Goal: Transaction & Acquisition: Purchase product/service

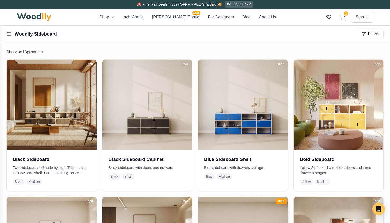
scroll to position [81, 0]
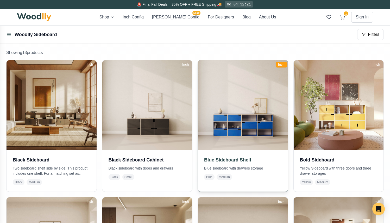
click at [241, 124] on img at bounding box center [242, 105] width 94 height 94
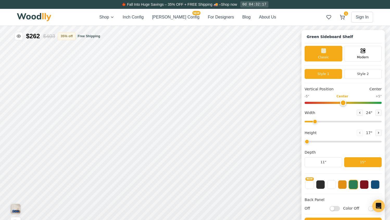
type input "67"
type input "3"
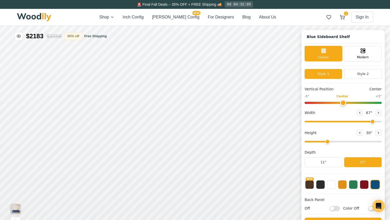
scroll to position [0, 2]
click at [339, 18] on icon at bounding box center [341, 17] width 5 height 5
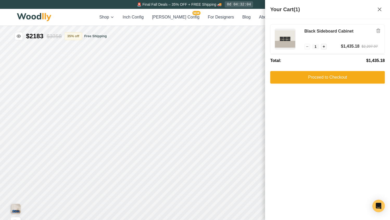
scroll to position [0, 0]
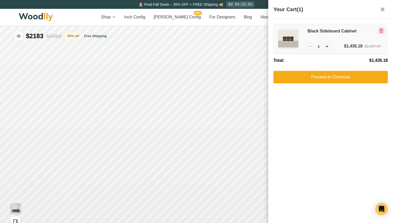
click at [382, 30] on icon "Remove item" at bounding box center [381, 30] width 5 height 5
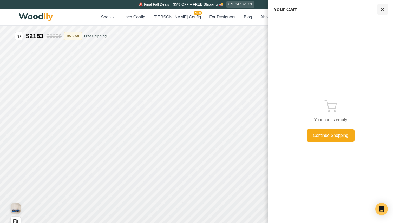
click at [383, 5] on button at bounding box center [383, 9] width 10 height 10
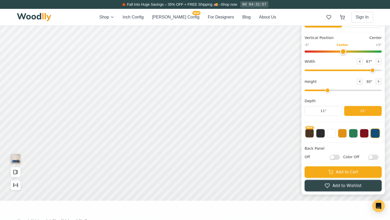
scroll to position [61, 0]
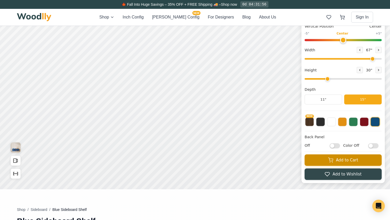
click at [322, 161] on button "Add to Cart" at bounding box center [342, 159] width 77 height 11
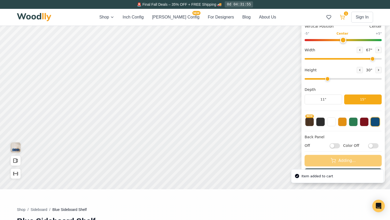
click at [341, 16] on icon at bounding box center [341, 17] width 5 height 5
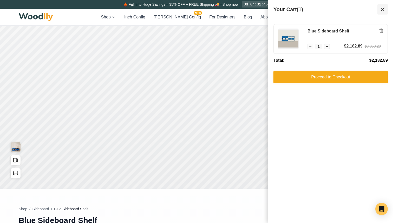
click at [382, 7] on icon at bounding box center [383, 9] width 6 height 6
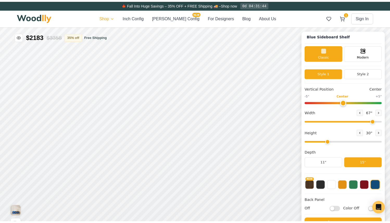
scroll to position [0, 0]
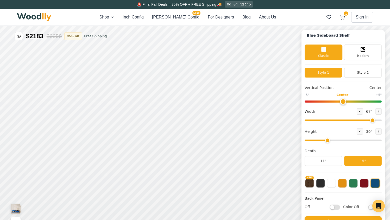
click at [29, 17] on img at bounding box center [34, 17] width 34 height 8
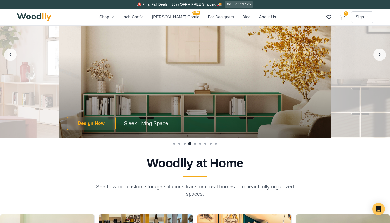
scroll to position [1039, 0]
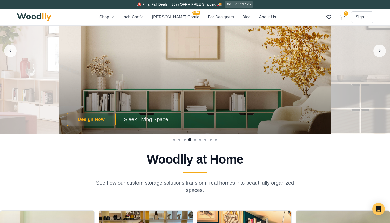
click at [197, 110] on div "Design Now Sleek Living Space Design Now Sleek Living Space Sleek Living Space …" at bounding box center [195, 120] width 273 height 30
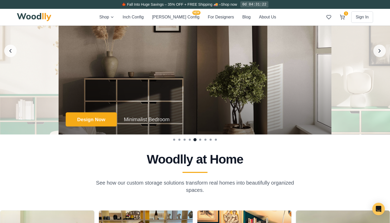
click at [110, 120] on button "Design Now" at bounding box center [91, 119] width 51 height 14
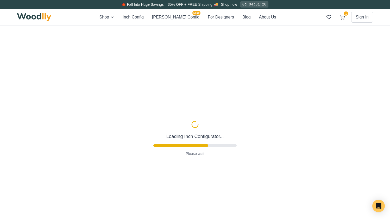
type input "72"
type input "2"
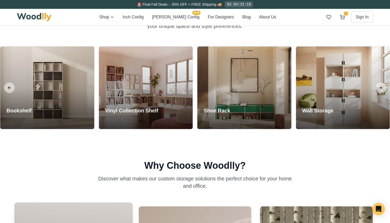
scroll to position [219, 0]
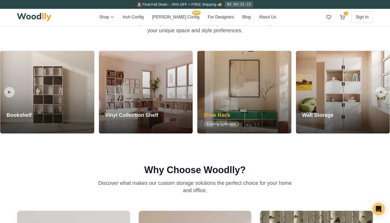
click at [235, 94] on div at bounding box center [244, 92] width 94 height 83
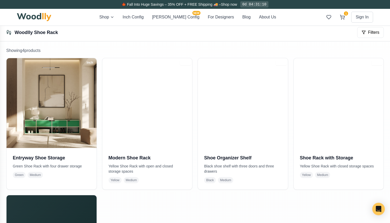
scroll to position [84, 0]
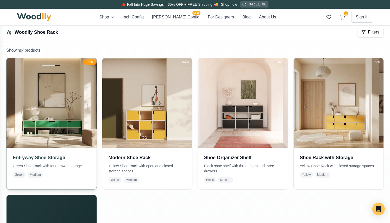
click at [49, 118] on img at bounding box center [51, 103] width 94 height 94
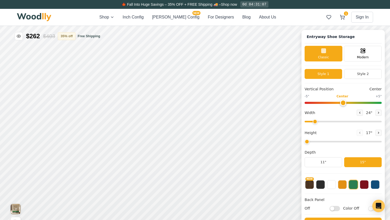
type input "67"
type input "2"
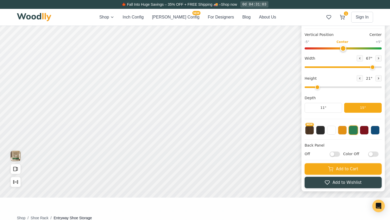
scroll to position [91, 0]
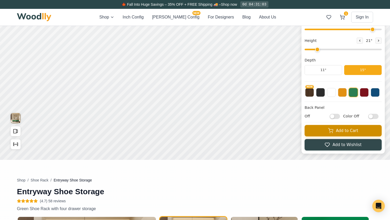
click at [320, 130] on button "Add to Cart" at bounding box center [342, 130] width 77 height 11
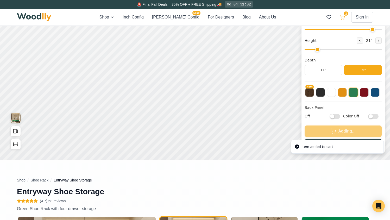
click at [343, 17] on icon at bounding box center [341, 17] width 5 height 5
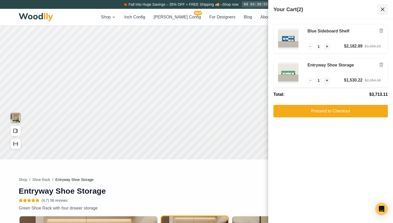
click at [383, 9] on icon at bounding box center [382, 9] width 3 height 3
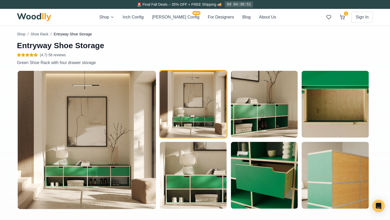
scroll to position [253, 1]
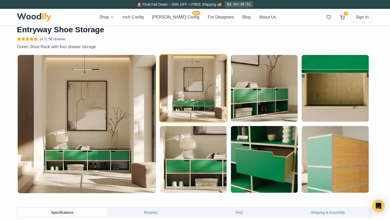
click at [195, 108] on img "button" at bounding box center [193, 88] width 67 height 67
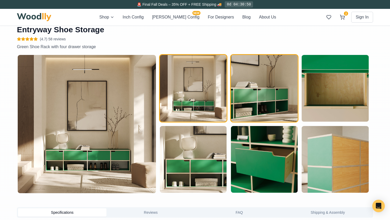
click at [256, 105] on img "button" at bounding box center [264, 88] width 67 height 67
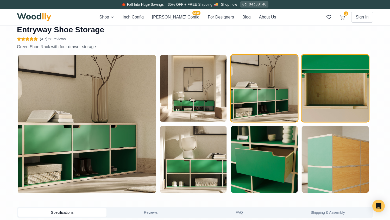
click at [341, 104] on img "button" at bounding box center [335, 88] width 67 height 67
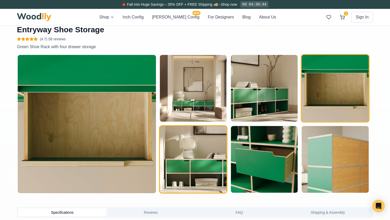
click at [183, 159] on img "button" at bounding box center [193, 159] width 67 height 67
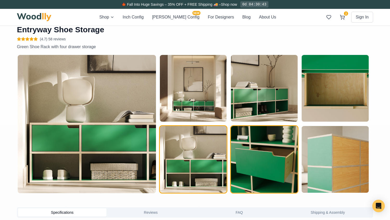
click at [268, 152] on img "button" at bounding box center [264, 159] width 67 height 67
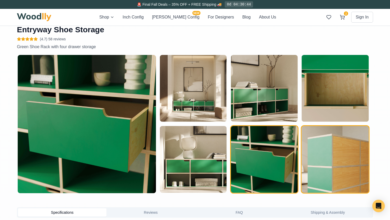
click at [333, 146] on img "button" at bounding box center [335, 159] width 67 height 67
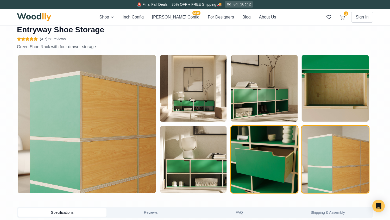
click at [264, 157] on img "button" at bounding box center [264, 159] width 67 height 67
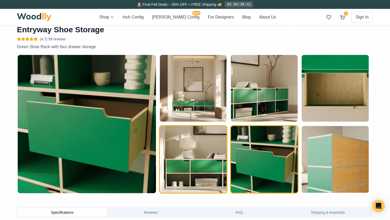
click at [190, 164] on img "button" at bounding box center [193, 159] width 67 height 67
